Goal: Information Seeking & Learning: Check status

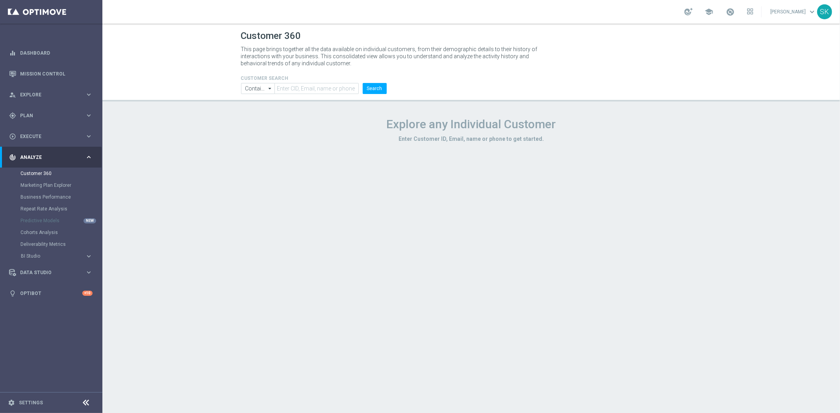
click at [315, 100] on header "Customer 360 This page brings together all the data available on individual cus…" at bounding box center [470, 63] width 737 height 78
click at [315, 92] on input "text" at bounding box center [316, 88] width 84 height 11
paste input "1992894"
click at [375, 89] on button "Search" at bounding box center [375, 88] width 24 height 11
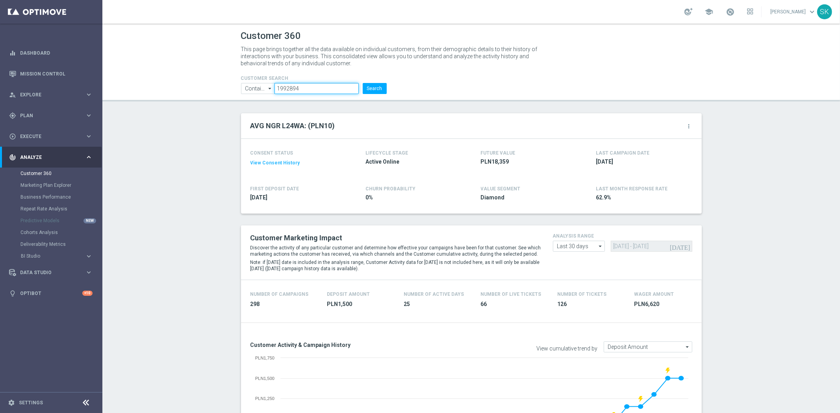
drag, startPoint x: 273, startPoint y: 93, endPoint x: 165, endPoint y: 96, distance: 108.3
click at [165, 96] on header "Customer 360 This page brings together all the data available on individual cus…" at bounding box center [470, 63] width 737 height 78
paste input "311117"
type input "1311117"
click at [369, 88] on button "Search" at bounding box center [375, 88] width 24 height 11
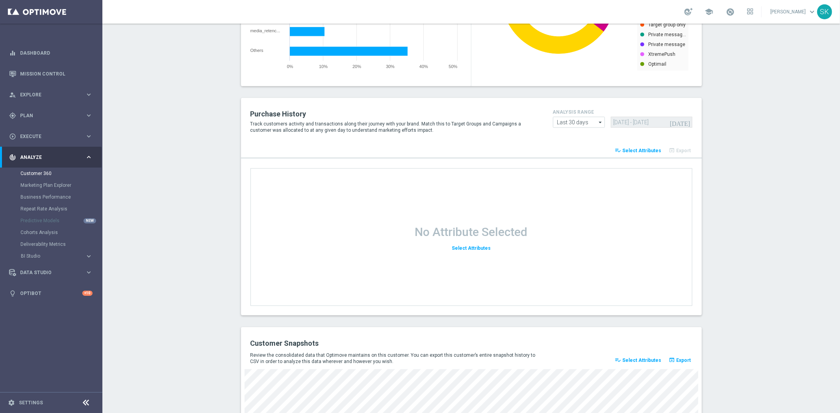
scroll to position [951, 0]
